Goal: Task Accomplishment & Management: Manage account settings

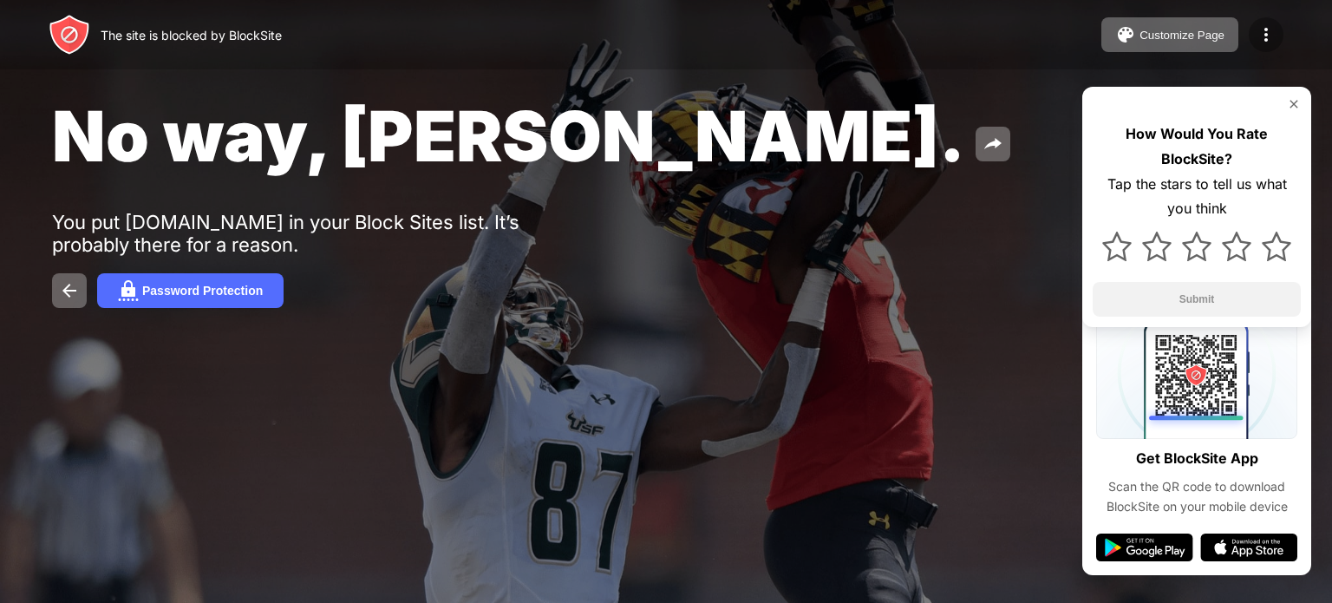
click at [1258, 30] on img at bounding box center [1265, 34] width 21 height 21
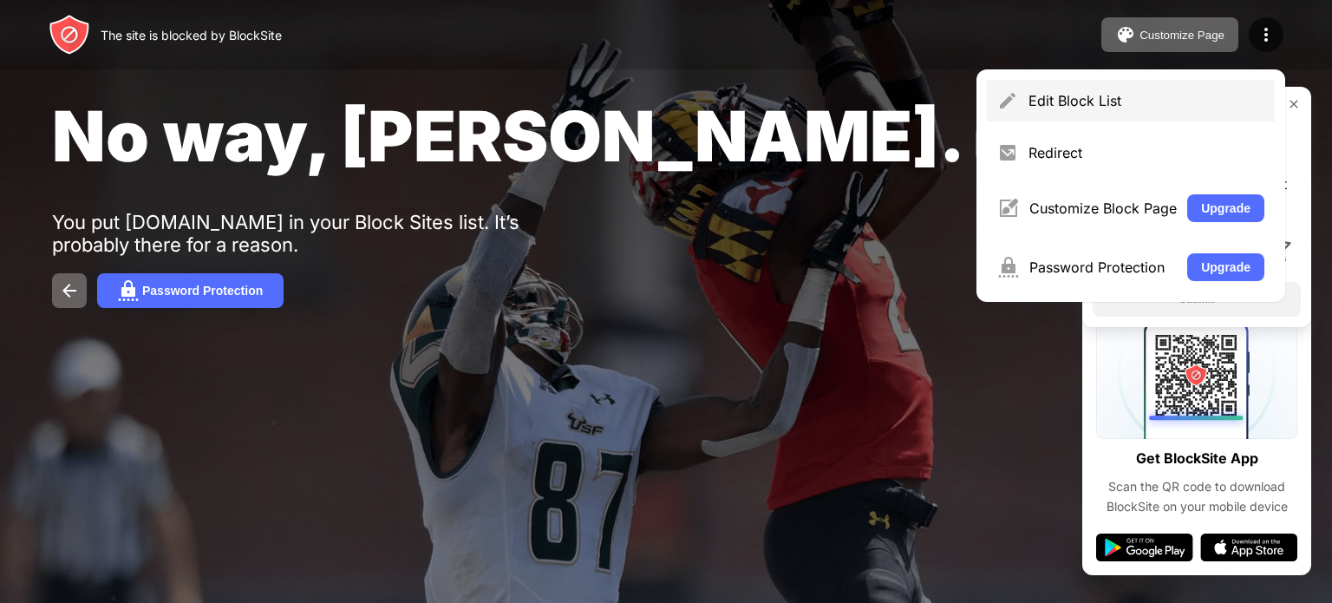
click at [1086, 89] on div "Edit Block List" at bounding box center [1131, 101] width 288 height 42
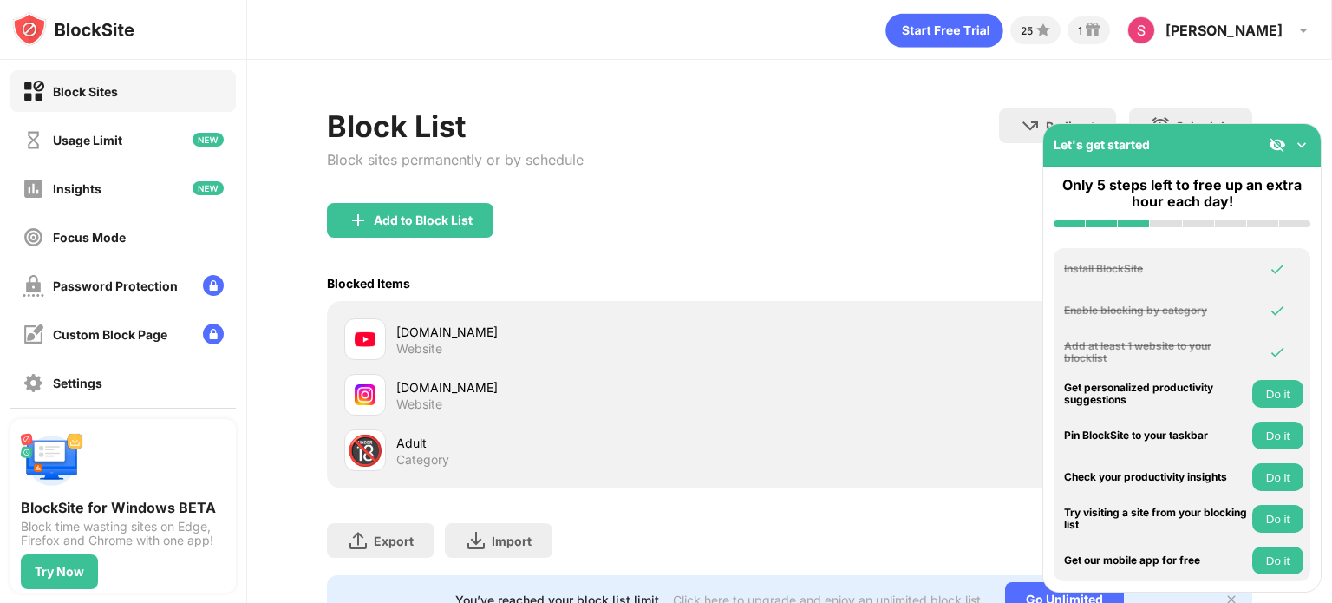
click at [548, 342] on div "[DOMAIN_NAME] Website" at bounding box center [592, 340] width 393 height 34
click at [1007, 192] on div "Block List Block sites permanently or by schedule Redirect Choose a site to be …" at bounding box center [789, 155] width 925 height 95
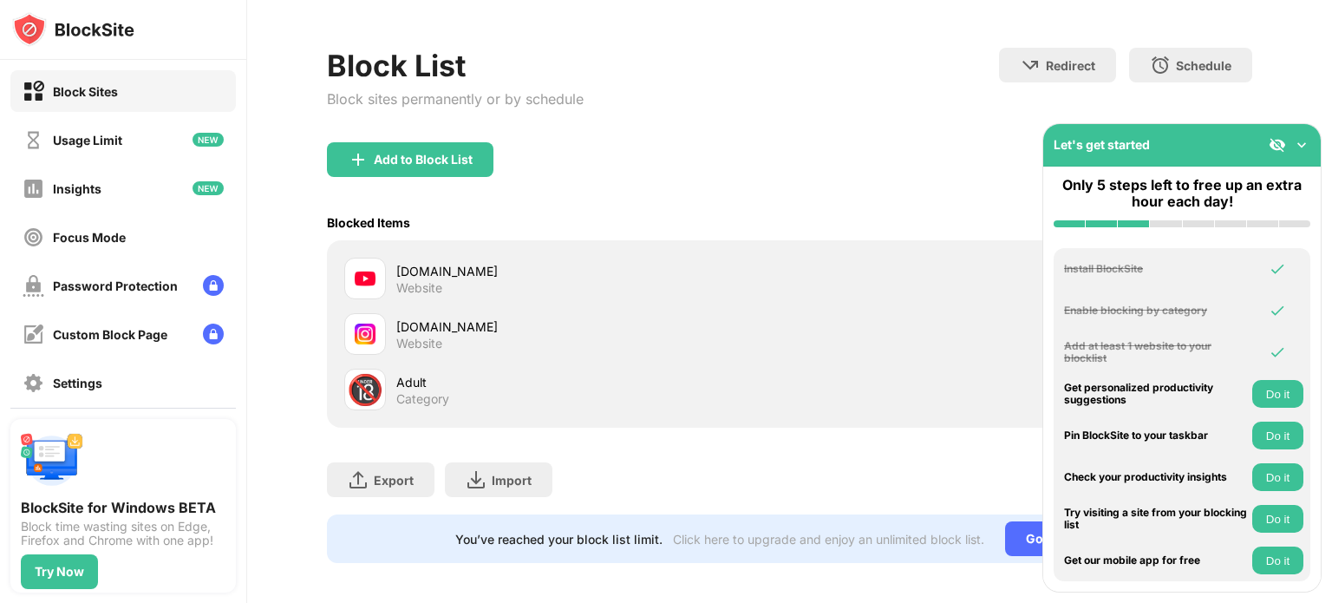
scroll to position [81, 0]
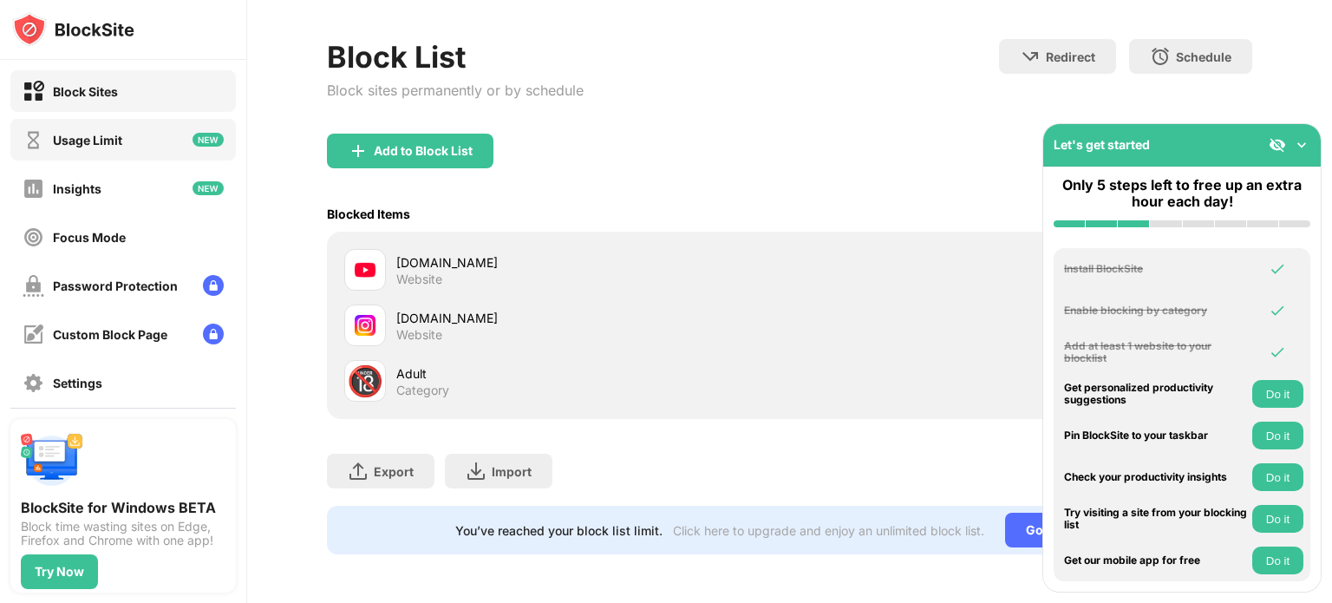
click at [125, 139] on div "Usage Limit" at bounding box center [122, 140] width 225 height 42
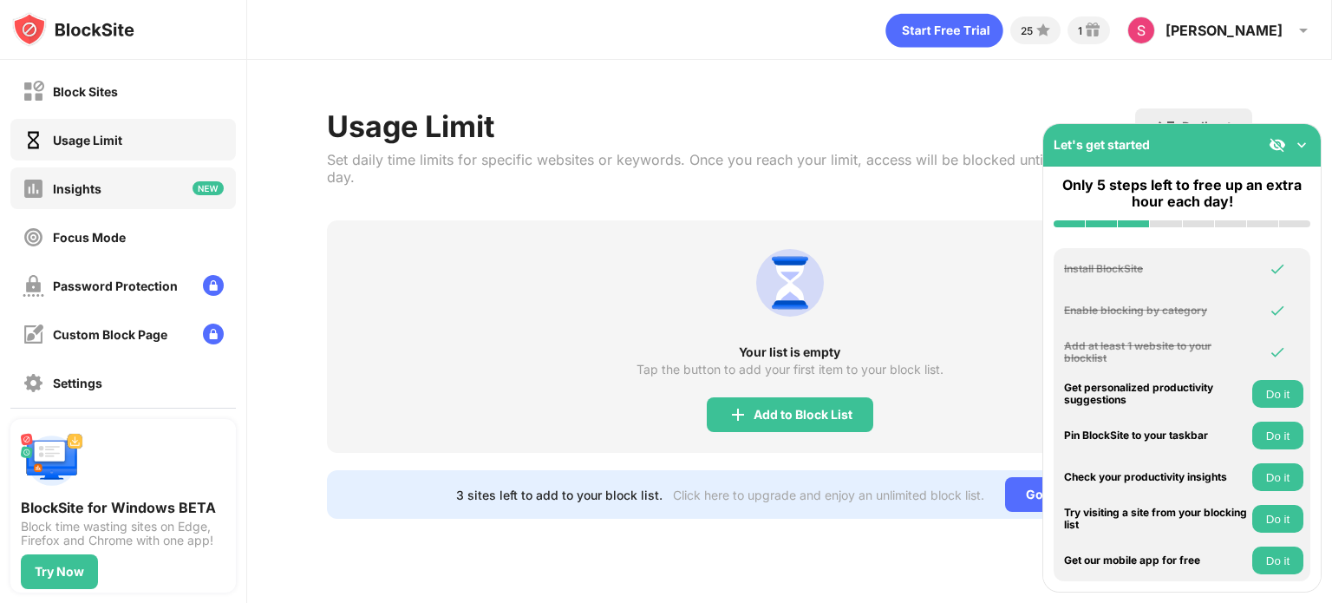
click at [111, 183] on div "Insights" at bounding box center [122, 188] width 225 height 42
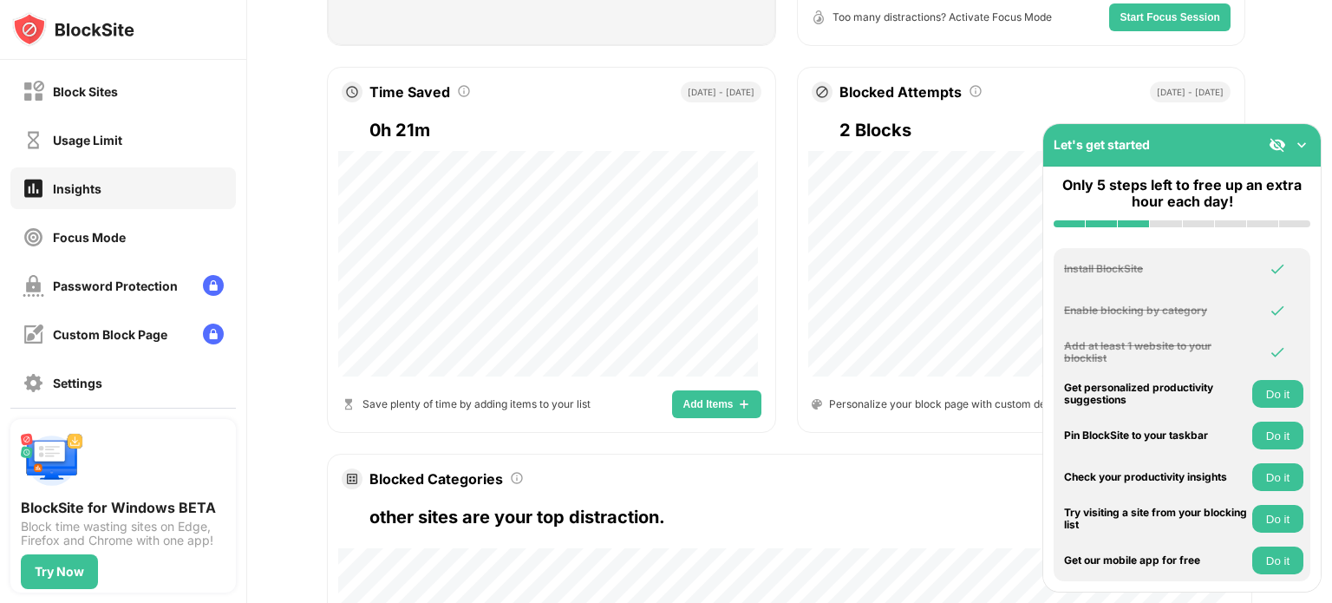
scroll to position [644, 0]
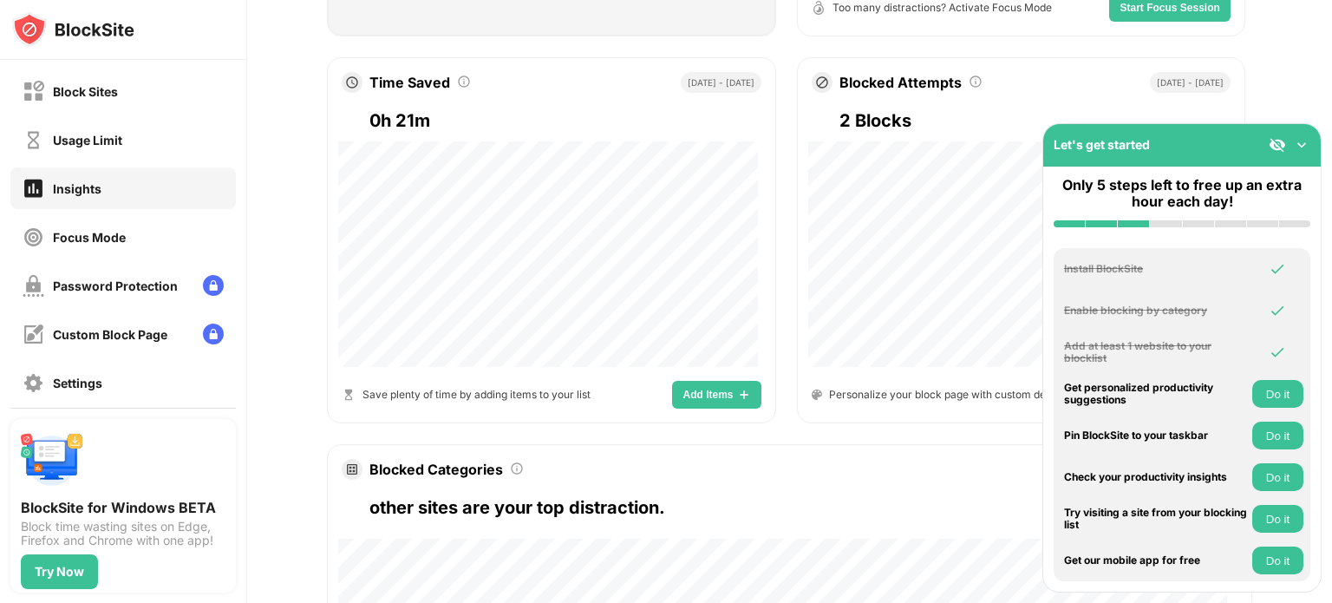
click at [1297, 137] on img at bounding box center [1301, 144] width 17 height 17
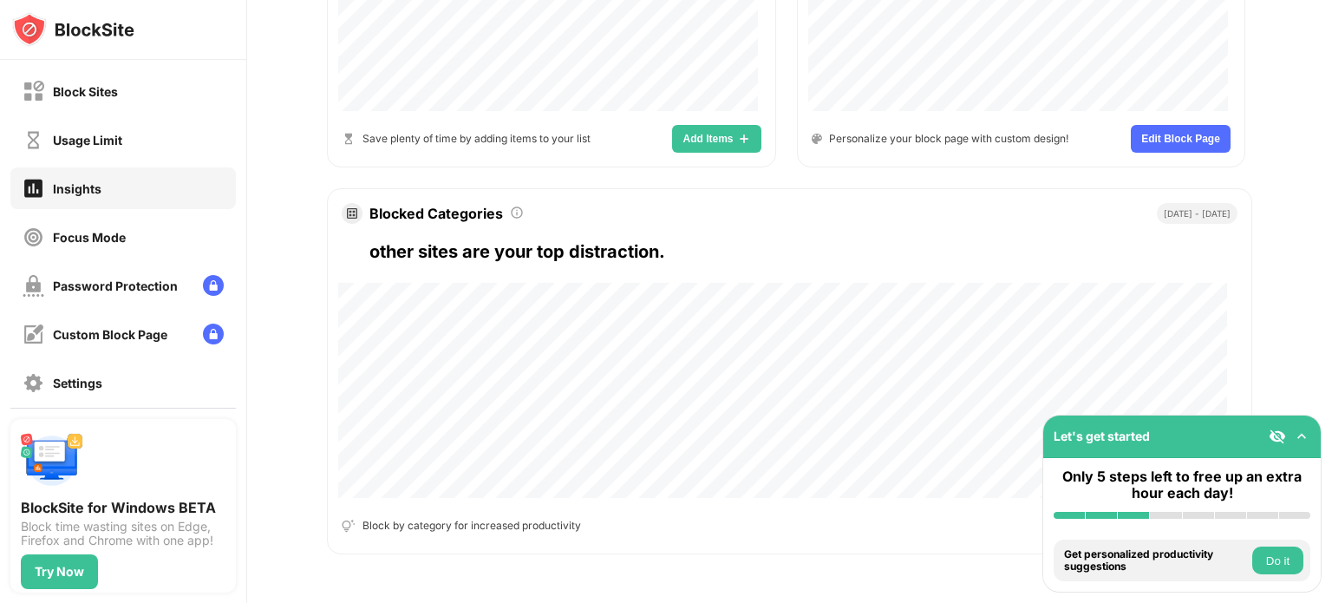
scroll to position [910, 0]
click at [1156, 134] on span "Edit Block Page" at bounding box center [1180, 139] width 79 height 10
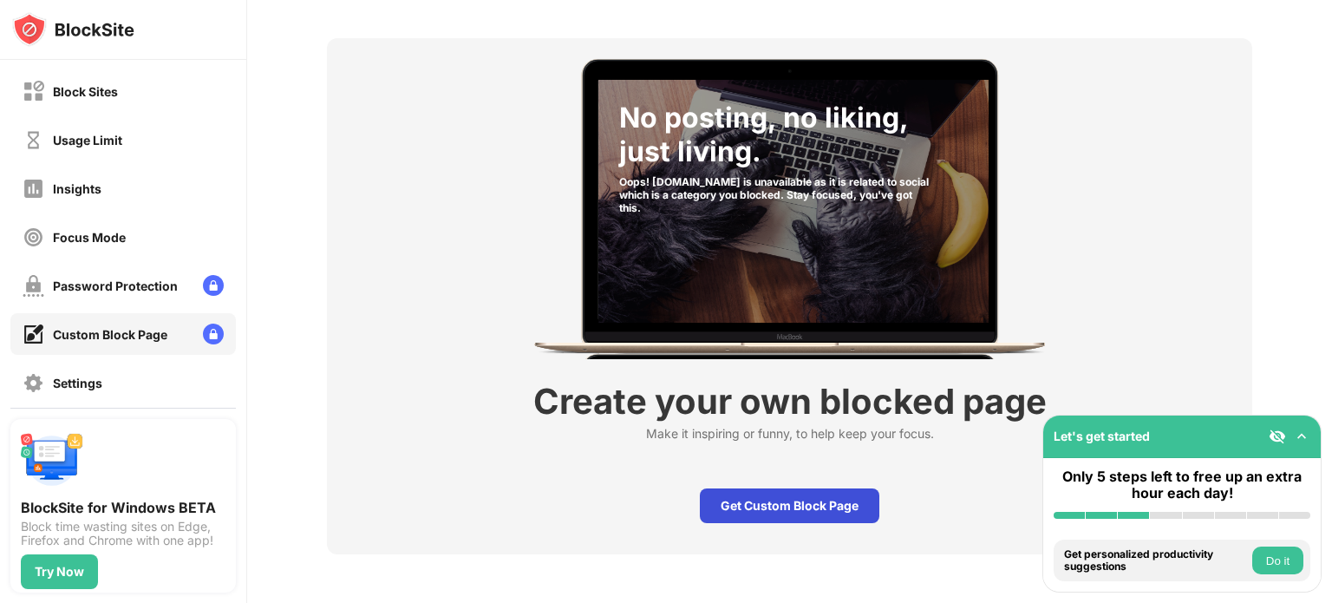
click at [780, 489] on div "Get Custom Block Page" at bounding box center [789, 505] width 179 height 35
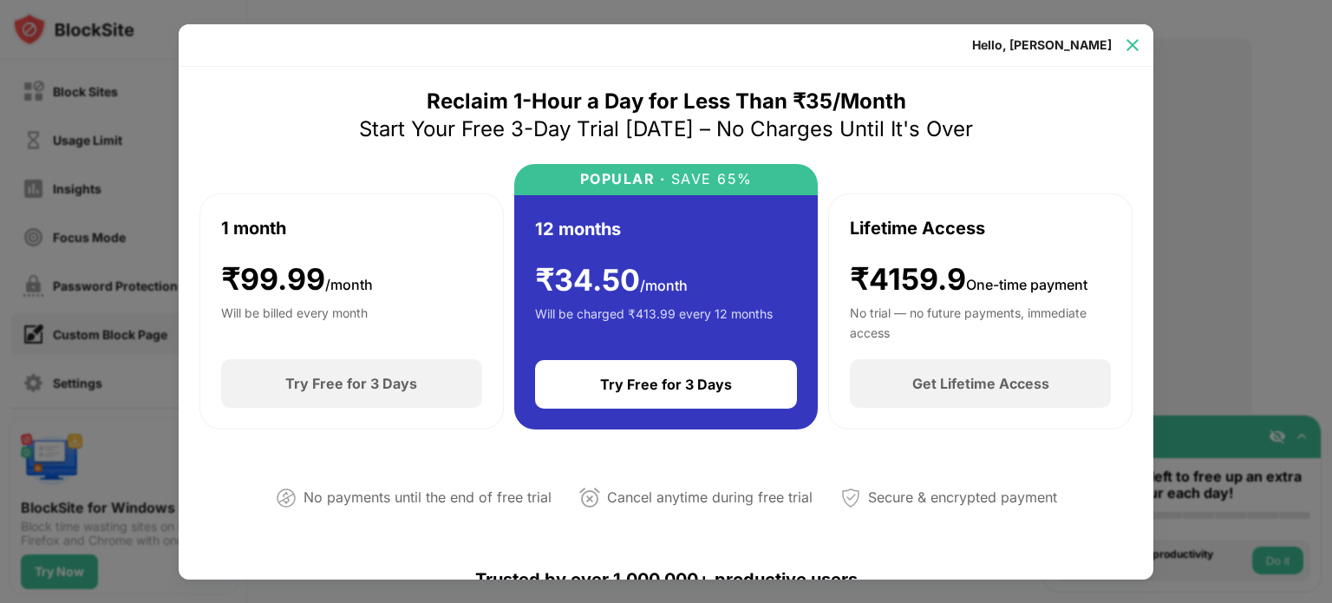
click at [1134, 42] on img at bounding box center [1132, 44] width 17 height 17
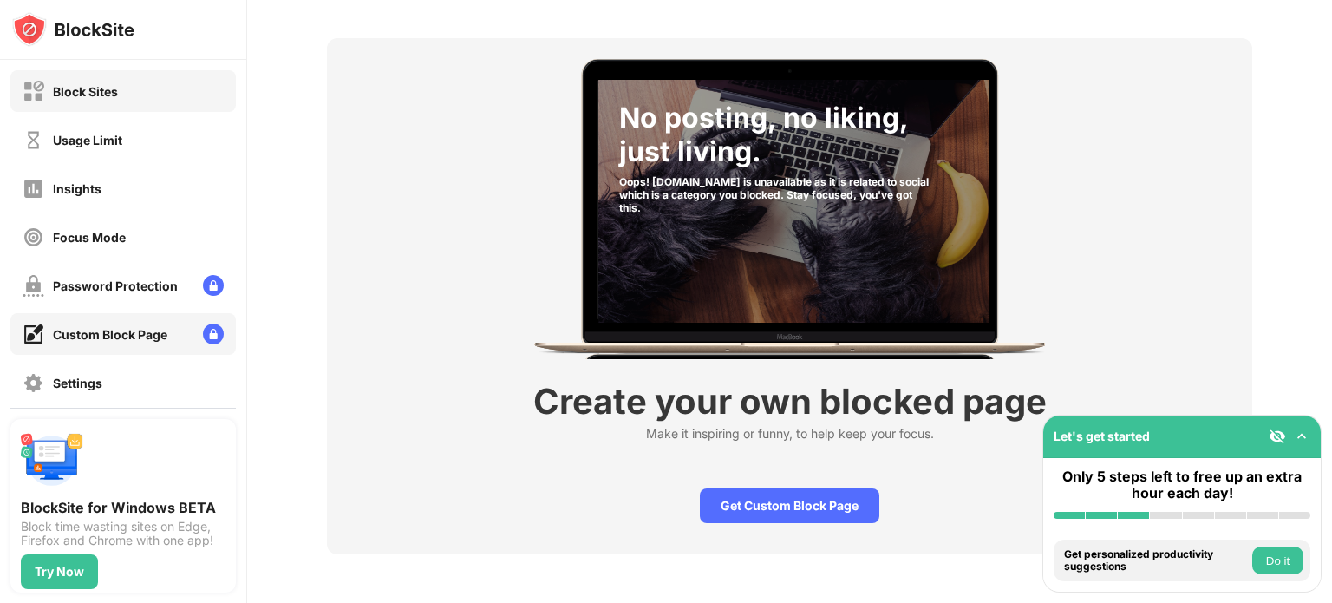
click at [149, 105] on div "Block Sites" at bounding box center [122, 91] width 225 height 42
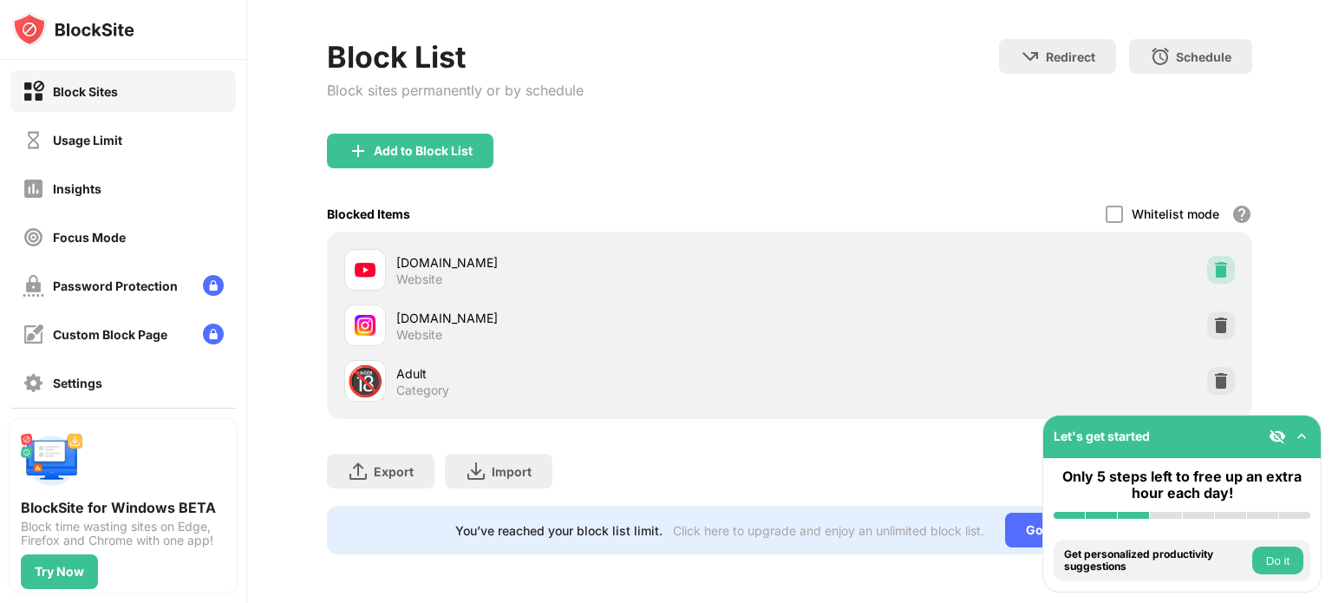
click at [1215, 261] on img at bounding box center [1220, 269] width 17 height 17
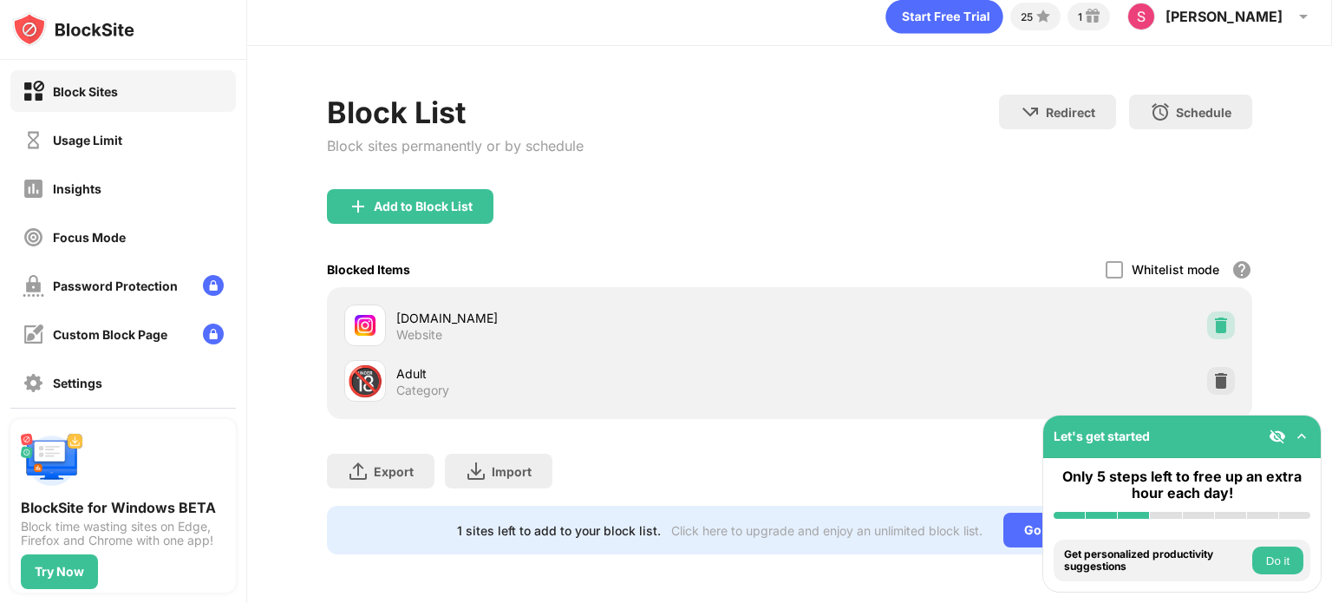
click at [1212, 318] on img at bounding box center [1220, 324] width 17 height 17
